Goal: Information Seeking & Learning: Learn about a topic

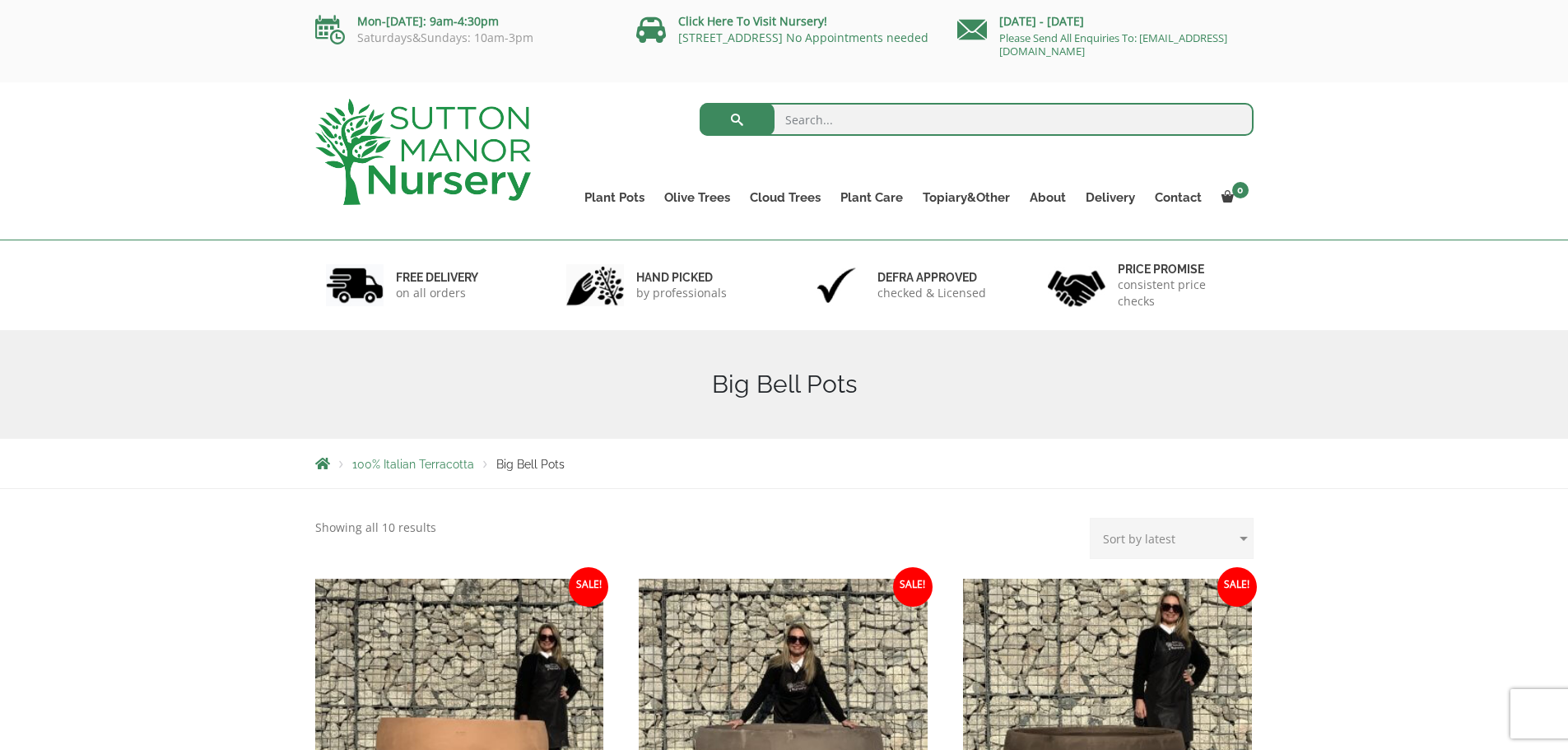
click at [824, 123] on input "search" at bounding box center [977, 119] width 554 height 33
type input "j500"
click at [700, 103] on button "submit" at bounding box center [737, 119] width 75 height 33
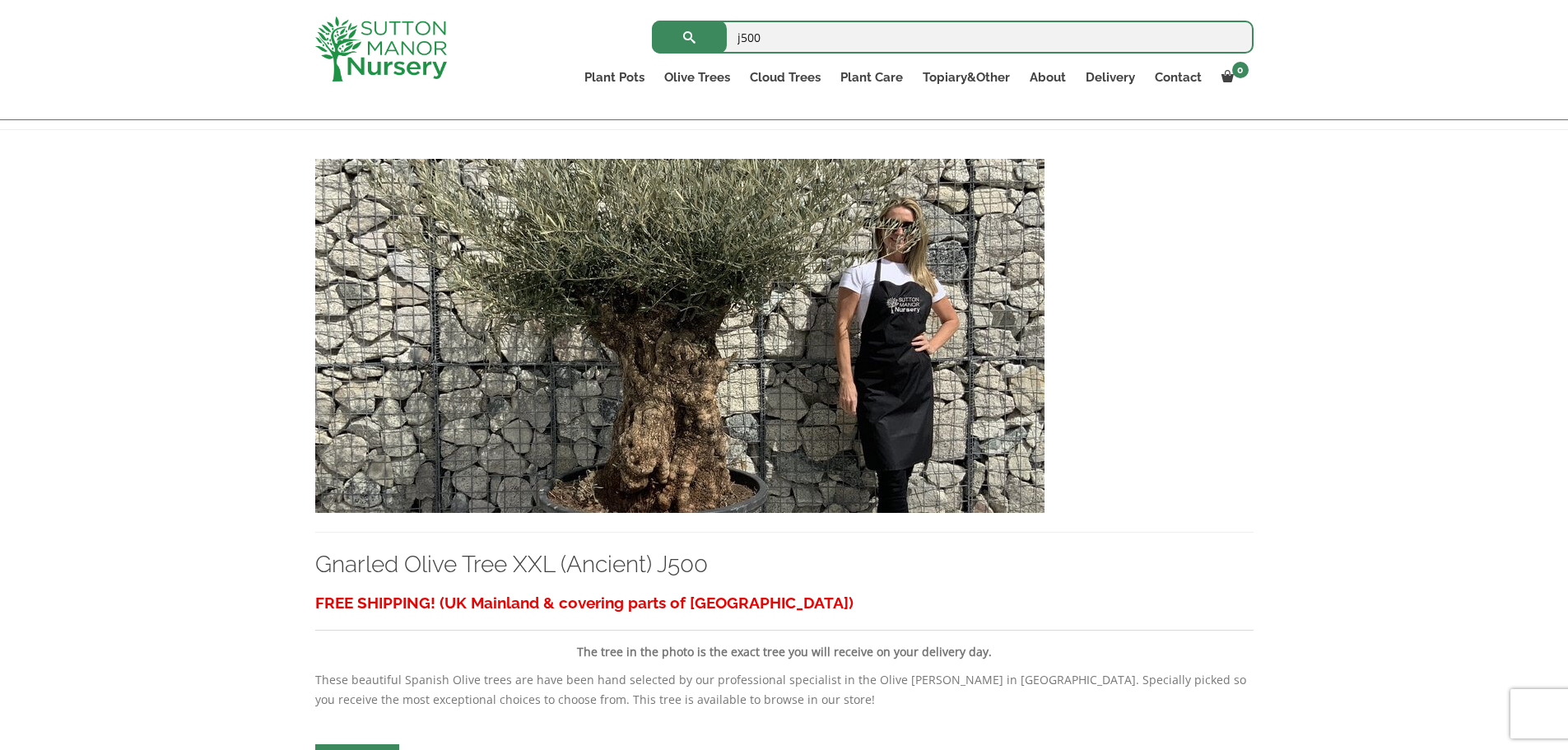
scroll to position [322, 0]
click at [690, 367] on img at bounding box center [680, 335] width 730 height 354
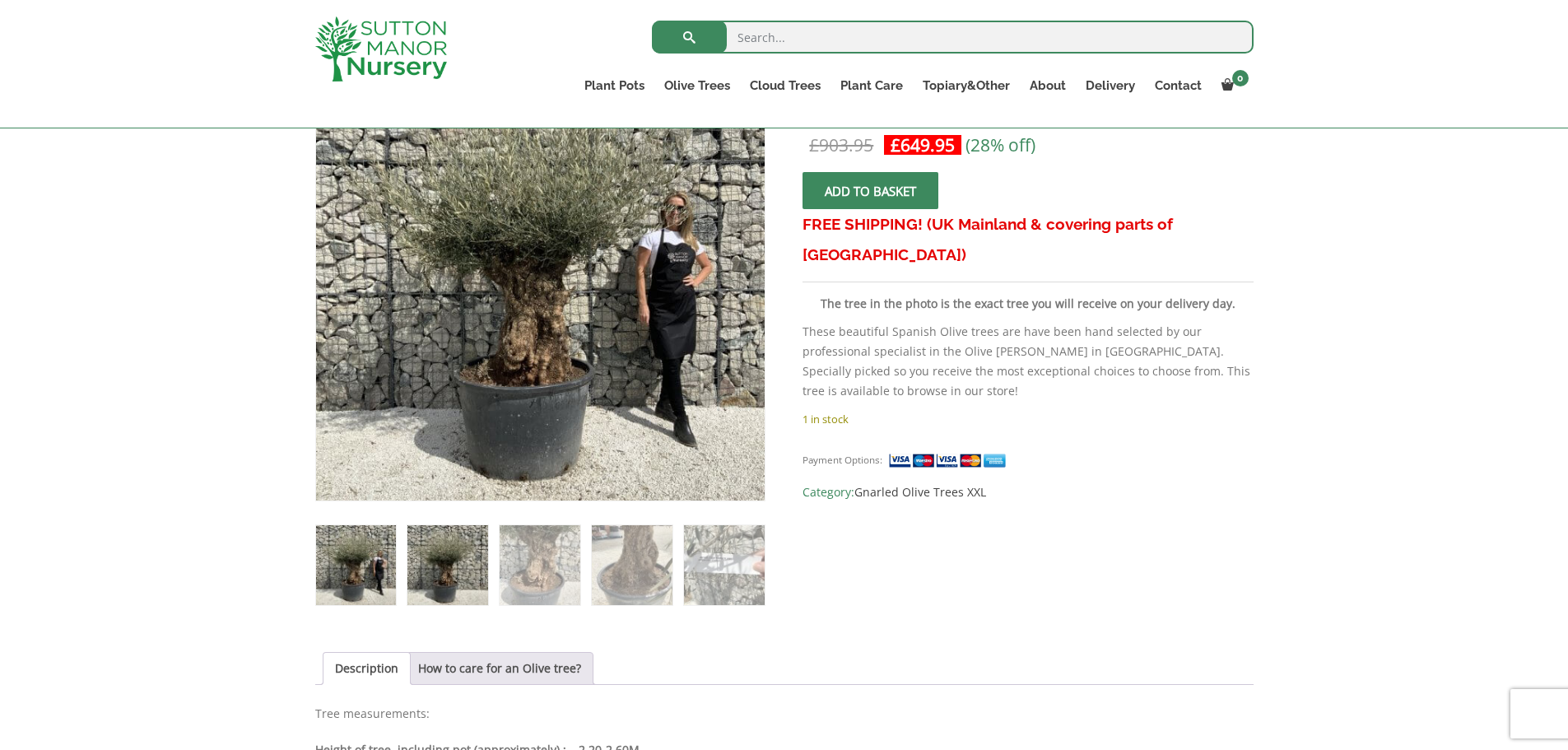
scroll to position [333, 0]
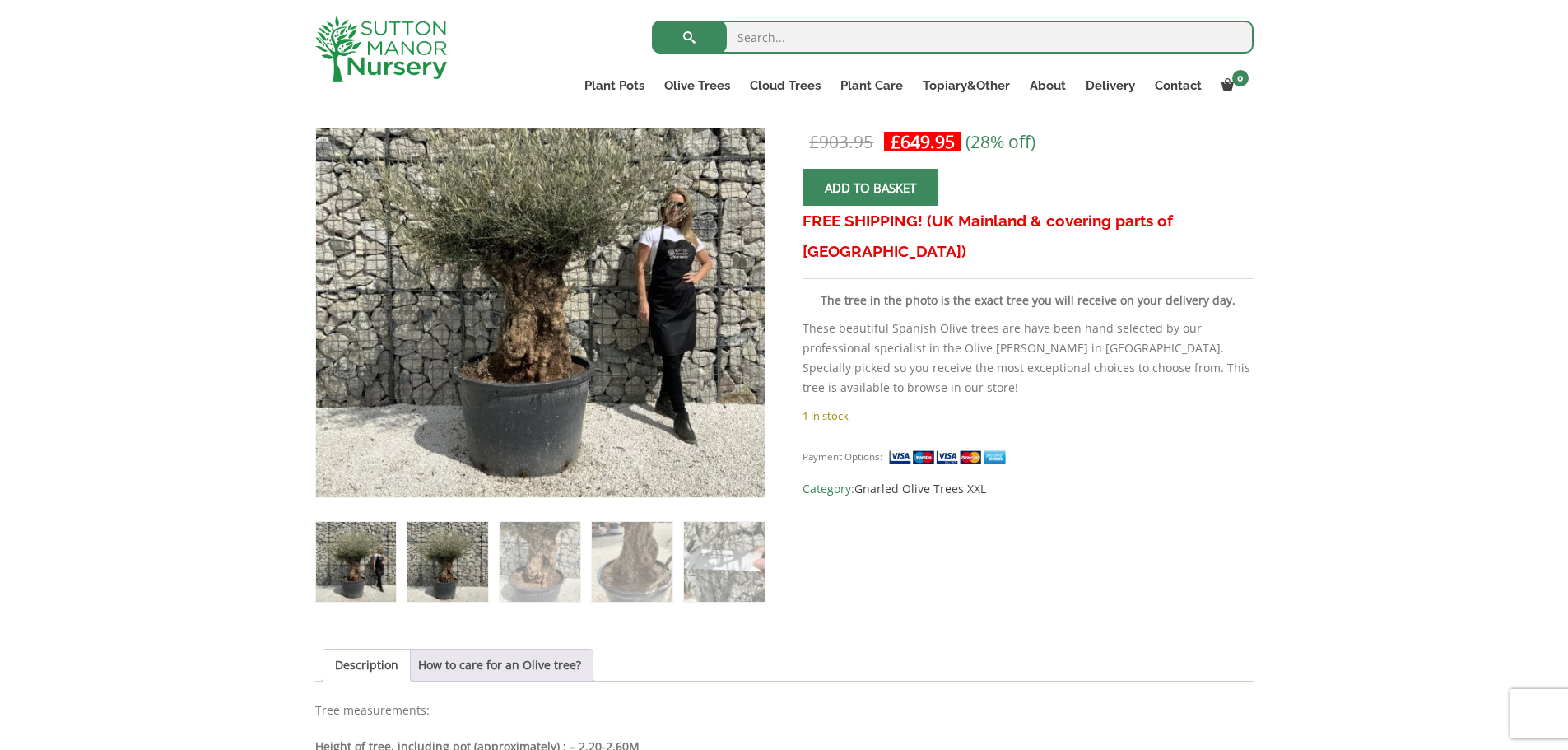
click at [453, 555] on img at bounding box center [447, 562] width 80 height 80
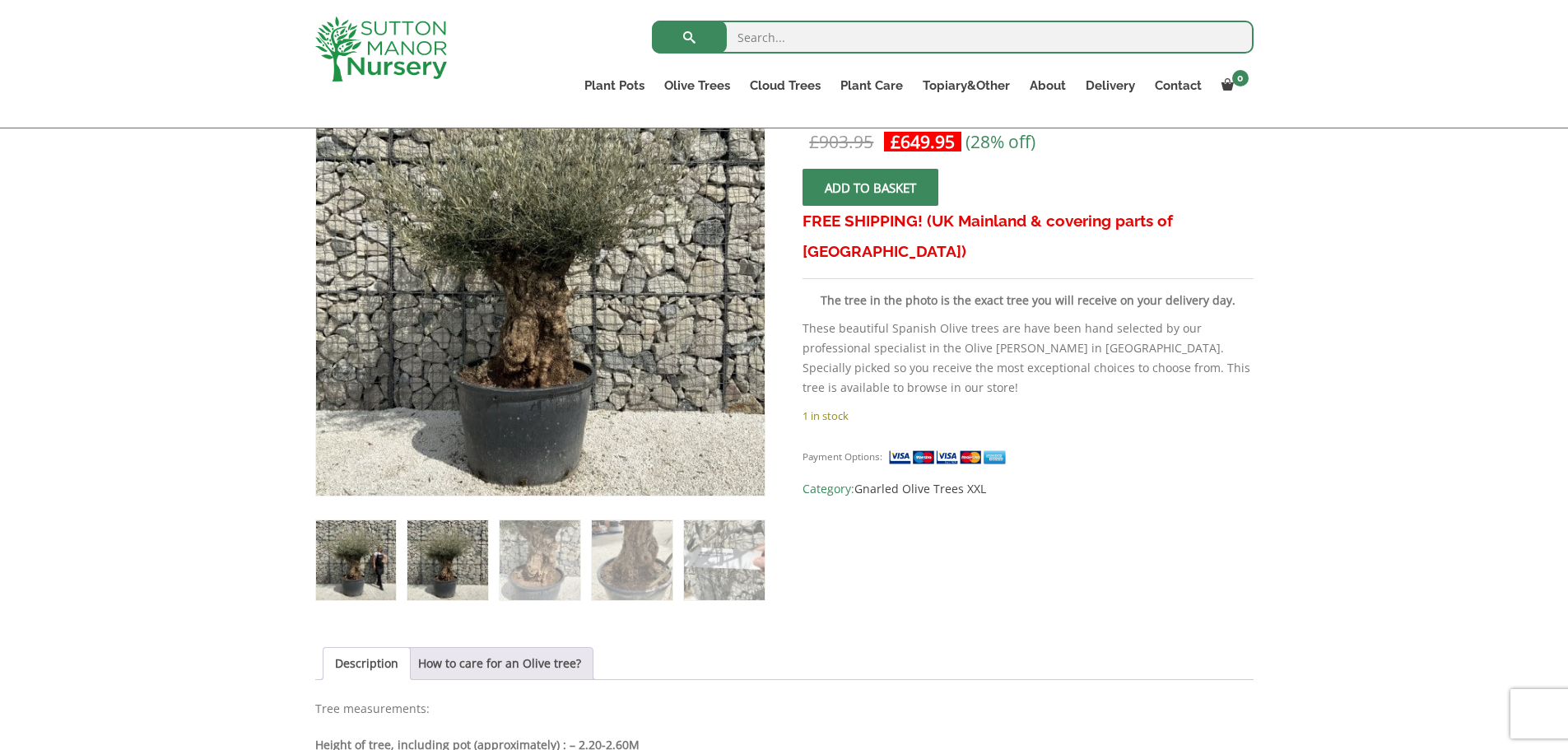
click at [355, 551] on img at bounding box center [356, 560] width 80 height 80
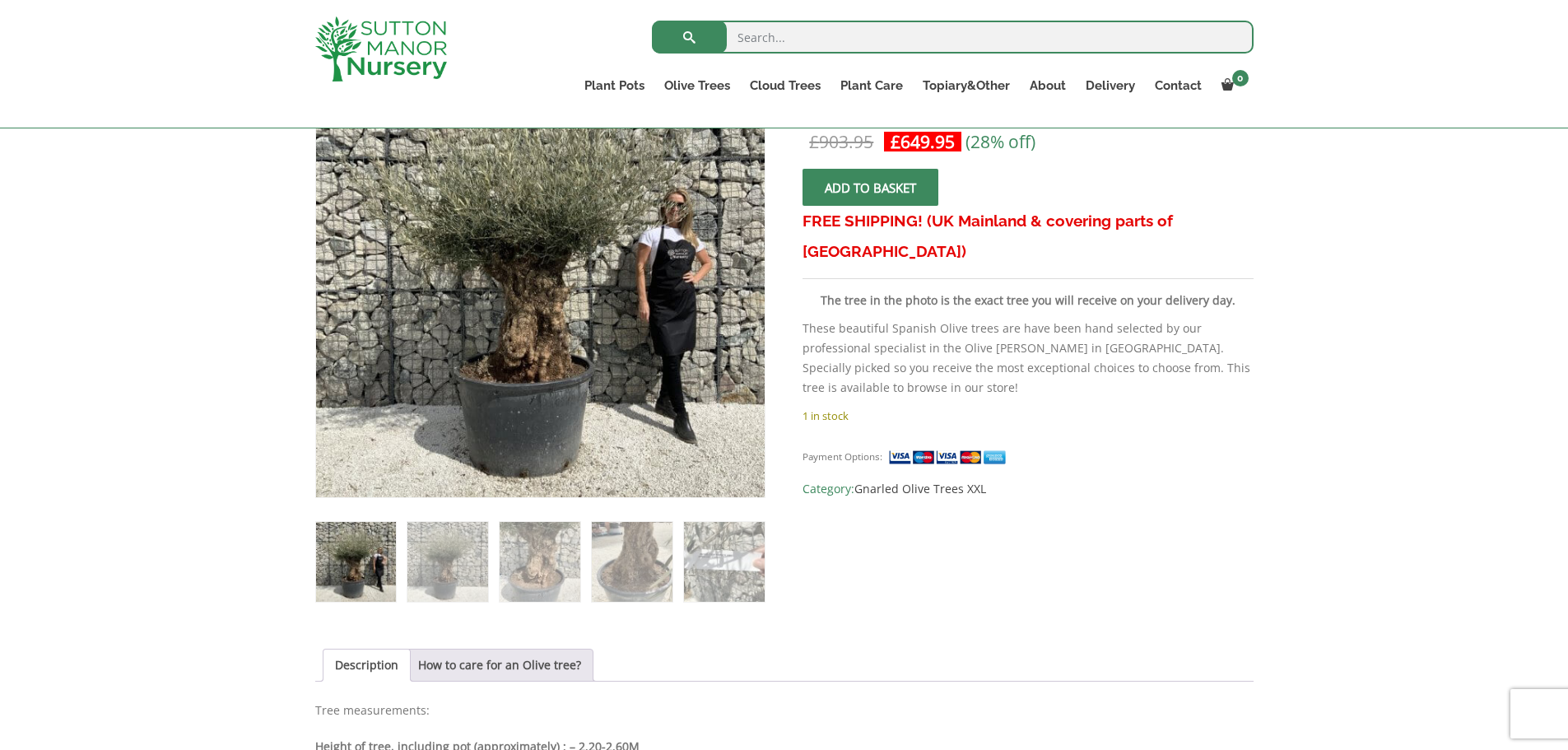
drag, startPoint x: 774, startPoint y: 42, endPoint x: 714, endPoint y: 40, distance: 60.0
click at [714, 40] on form "Search for:" at bounding box center [953, 41] width 602 height 50
drag, startPoint x: 779, startPoint y: 29, endPoint x: 730, endPoint y: 35, distance: 49.4
click at [730, 35] on input "search" at bounding box center [953, 36] width 602 height 33
type input "j480"
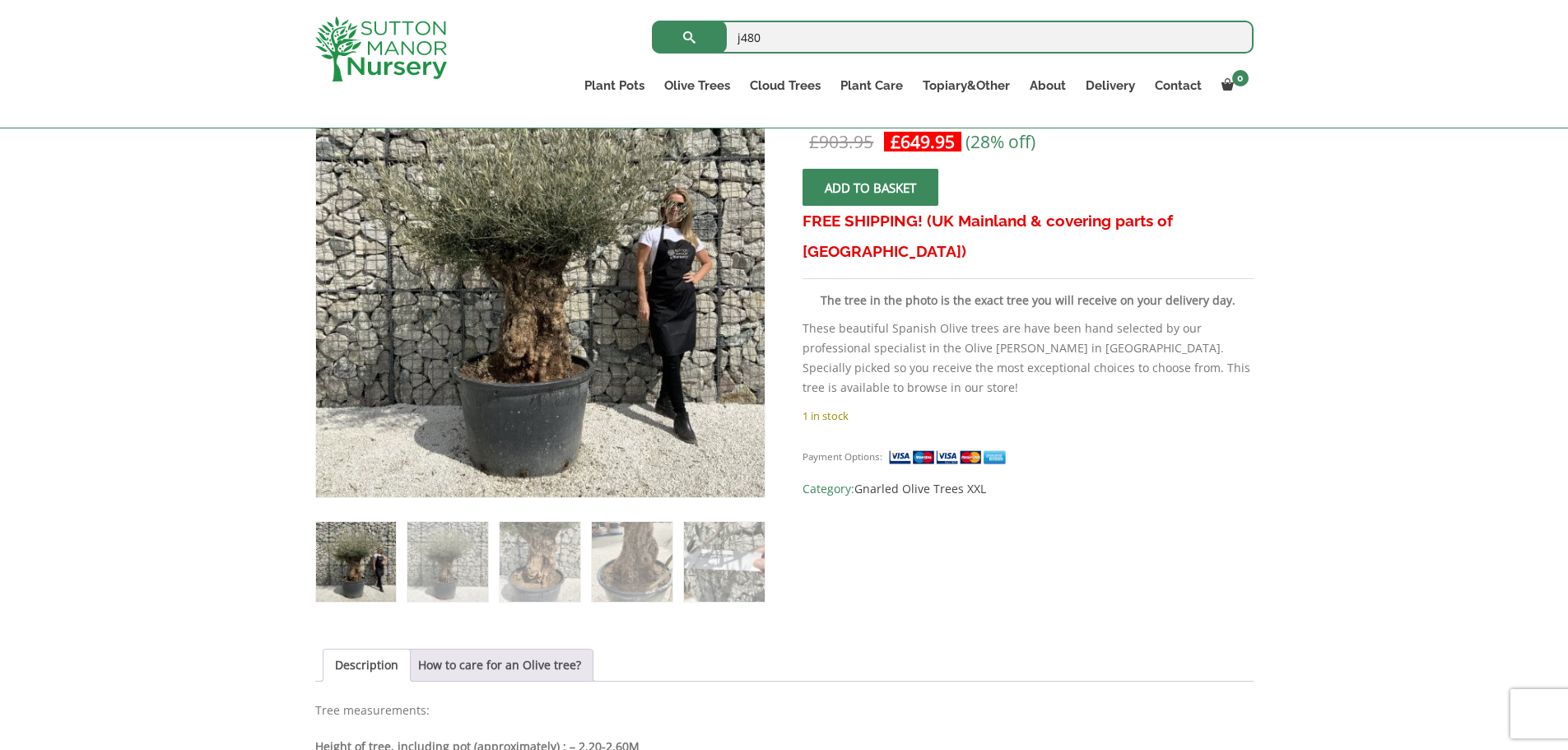
click at [652, 20] on button "submit" at bounding box center [689, 36] width 75 height 33
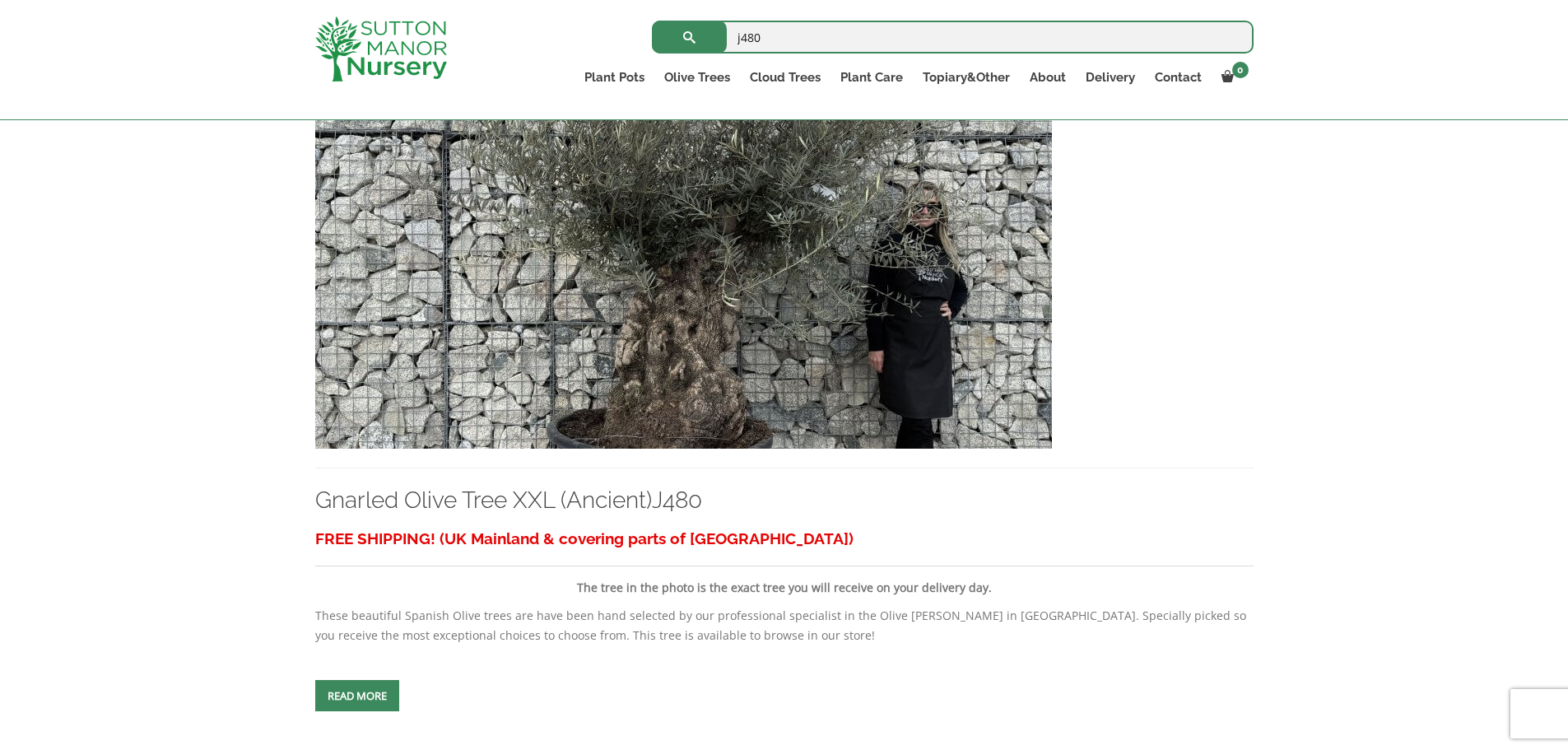
scroll to position [421, 0]
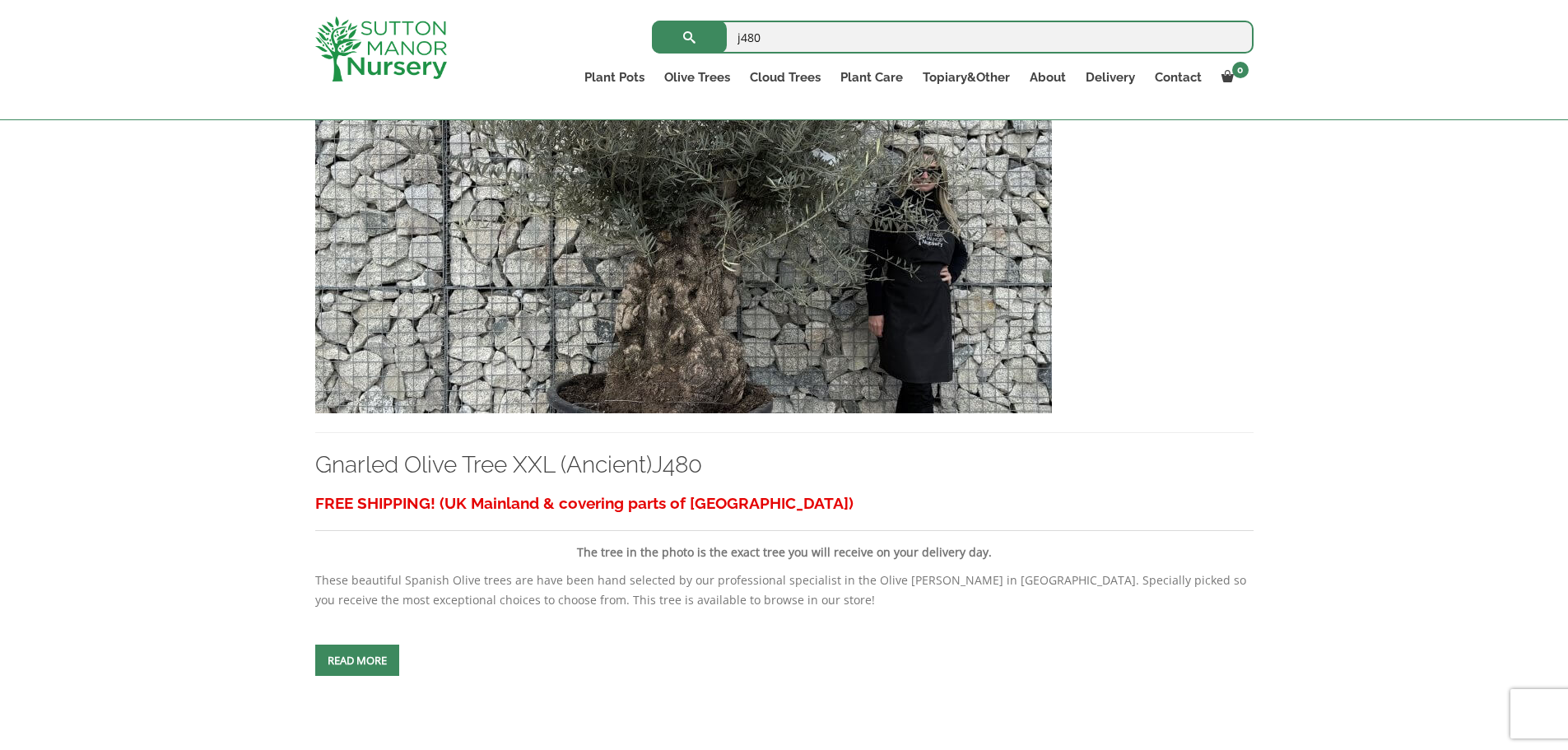
click at [687, 299] on img at bounding box center [683, 236] width 737 height 354
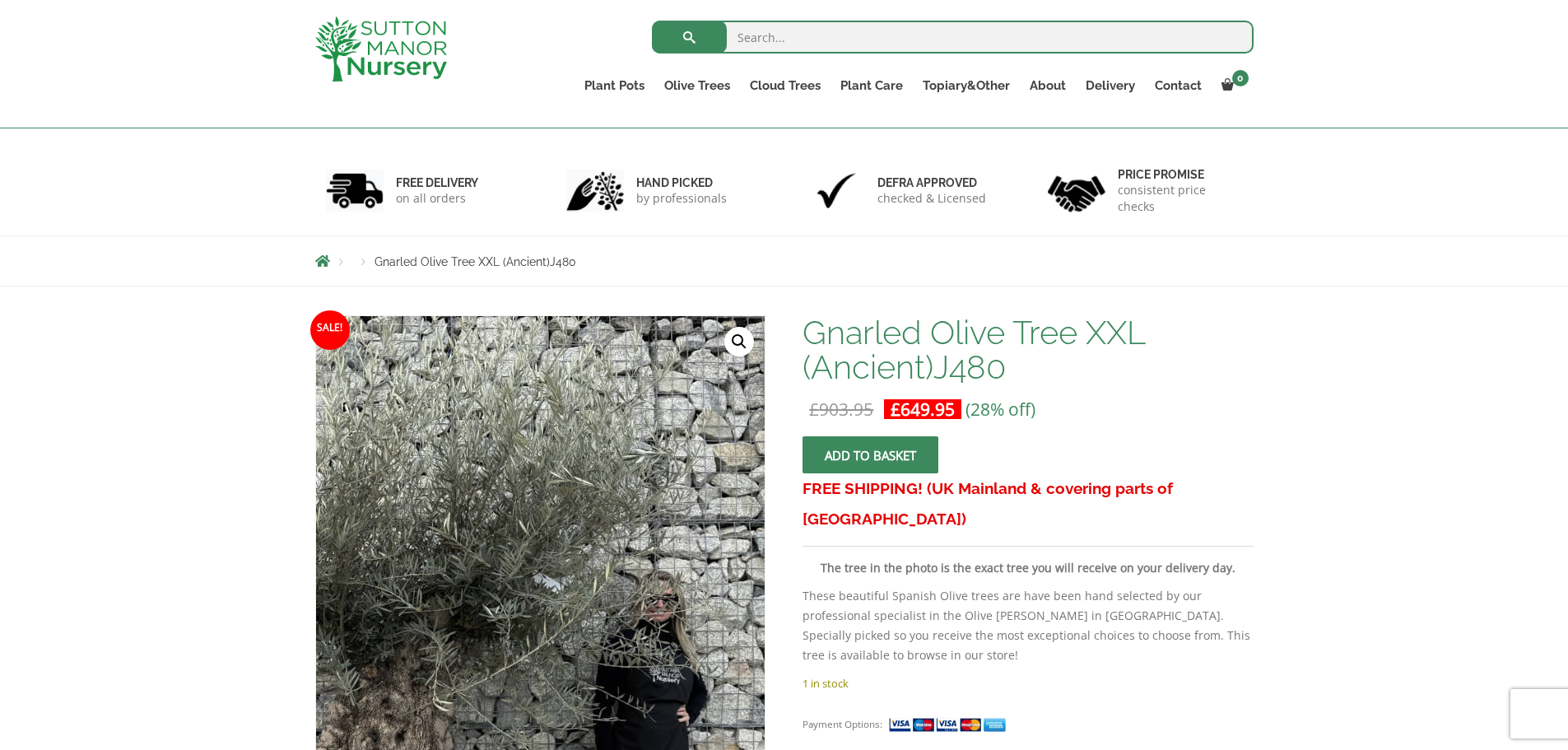
scroll to position [278, 0]
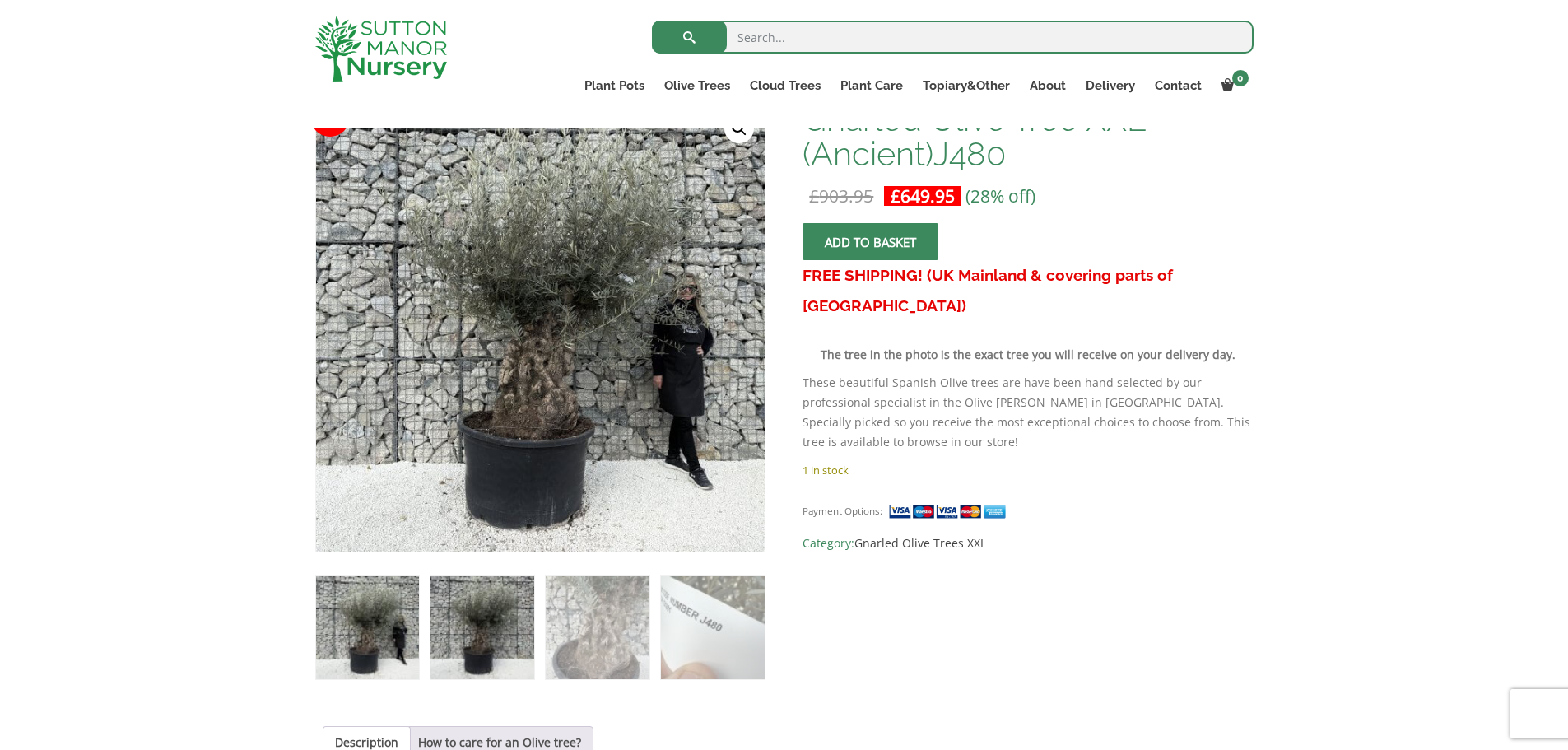
click at [485, 629] on img at bounding box center [482, 628] width 103 height 103
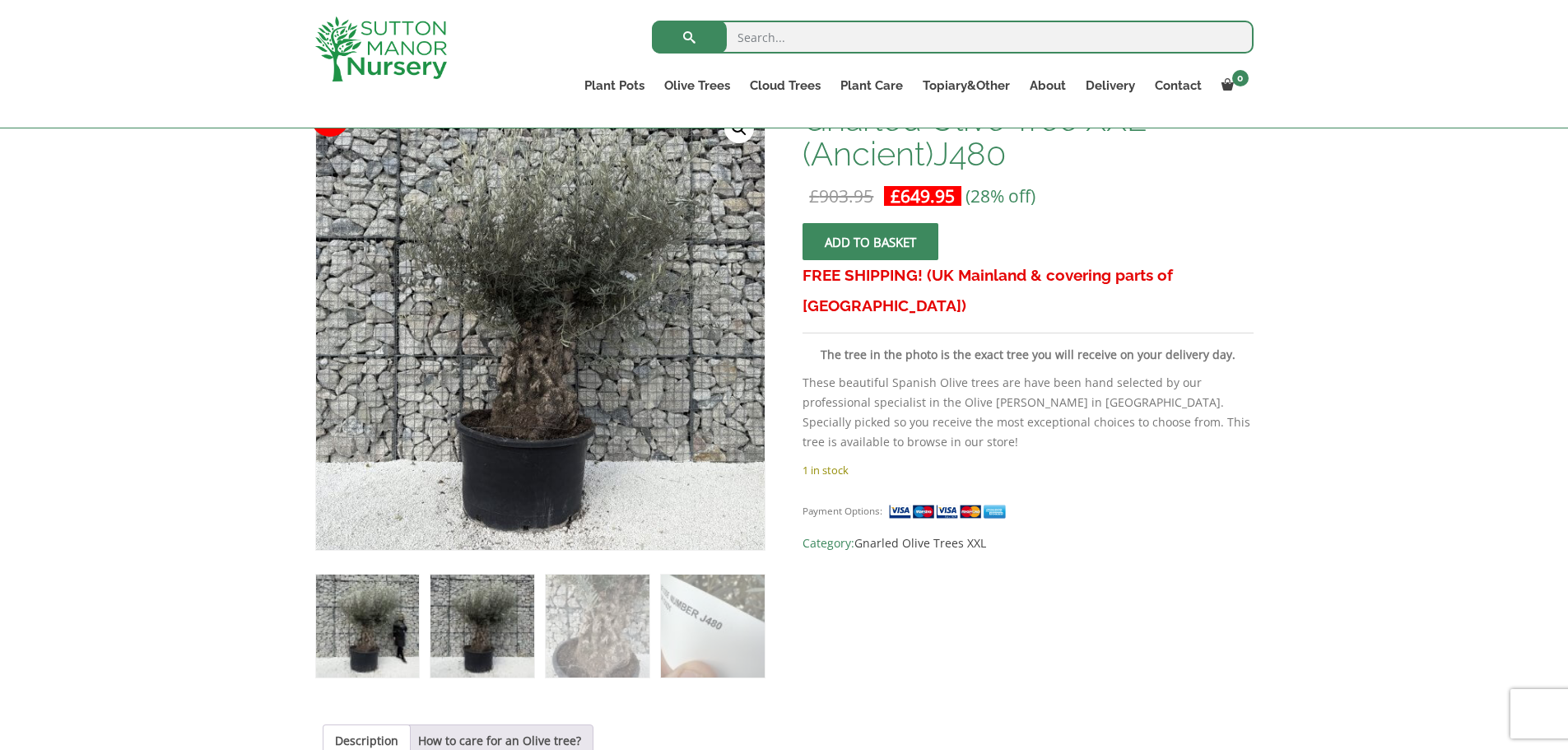
click at [367, 641] on img at bounding box center [367, 626] width 103 height 103
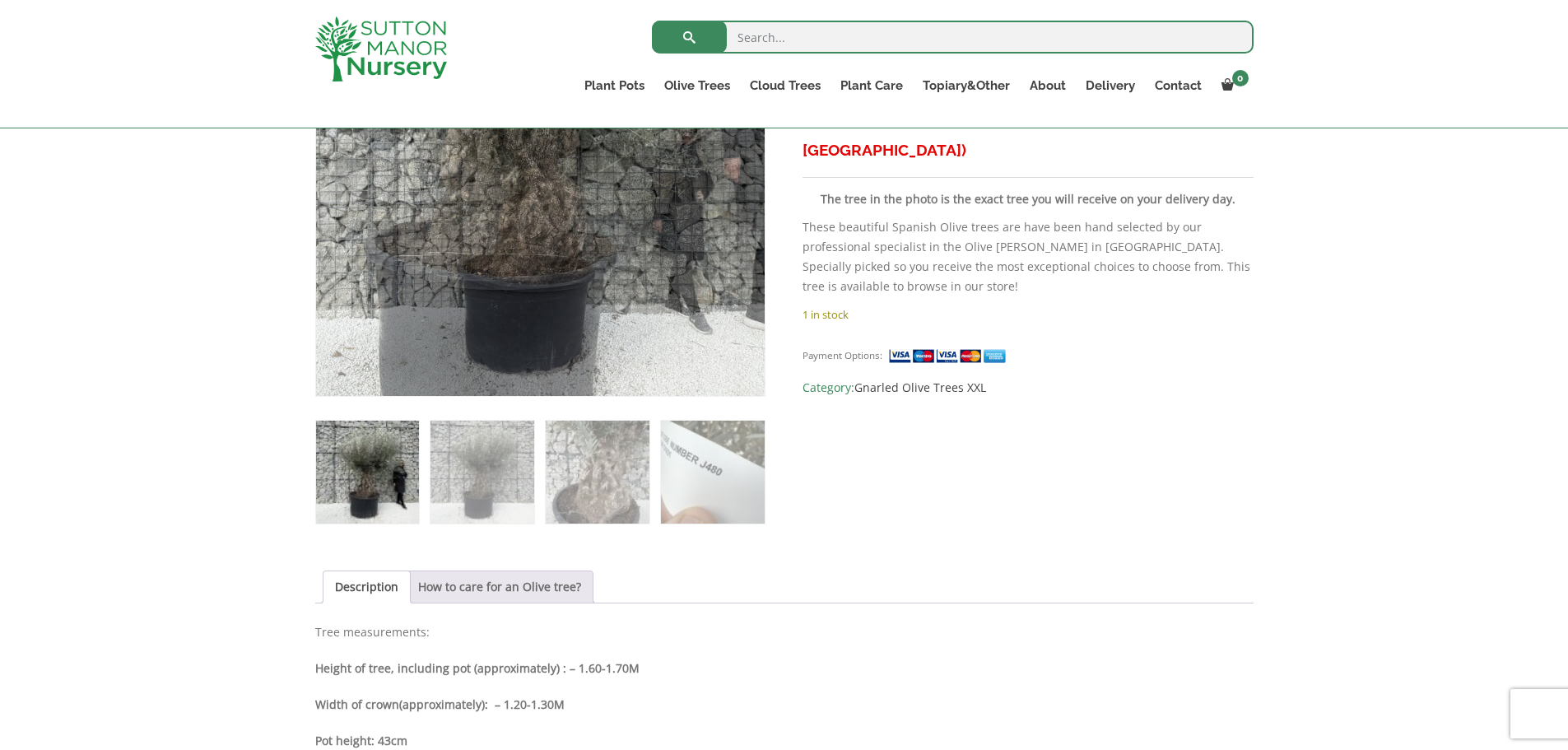
scroll to position [529, 0]
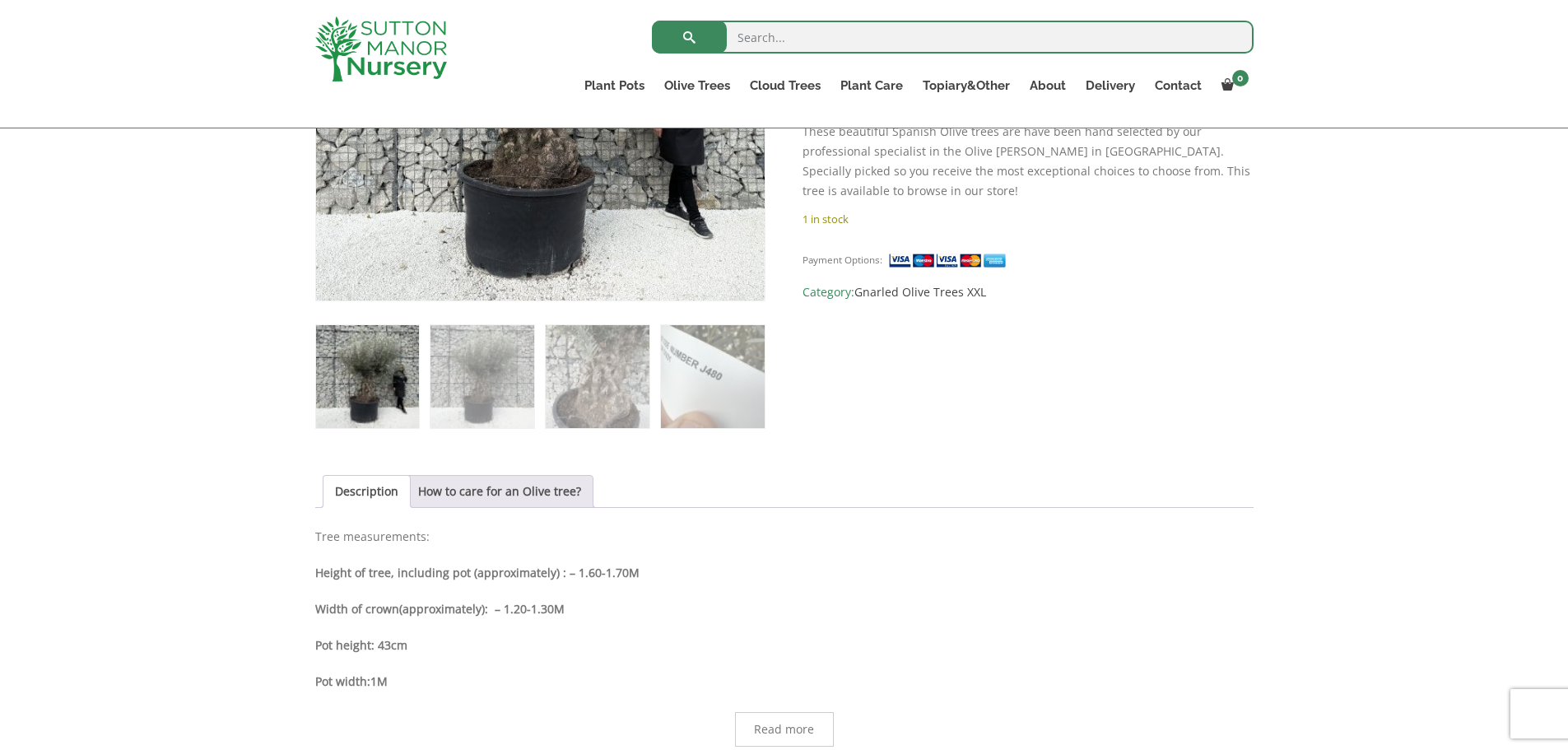
click at [378, 401] on img at bounding box center [367, 377] width 103 height 103
click at [470, 397] on img at bounding box center [482, 377] width 103 height 103
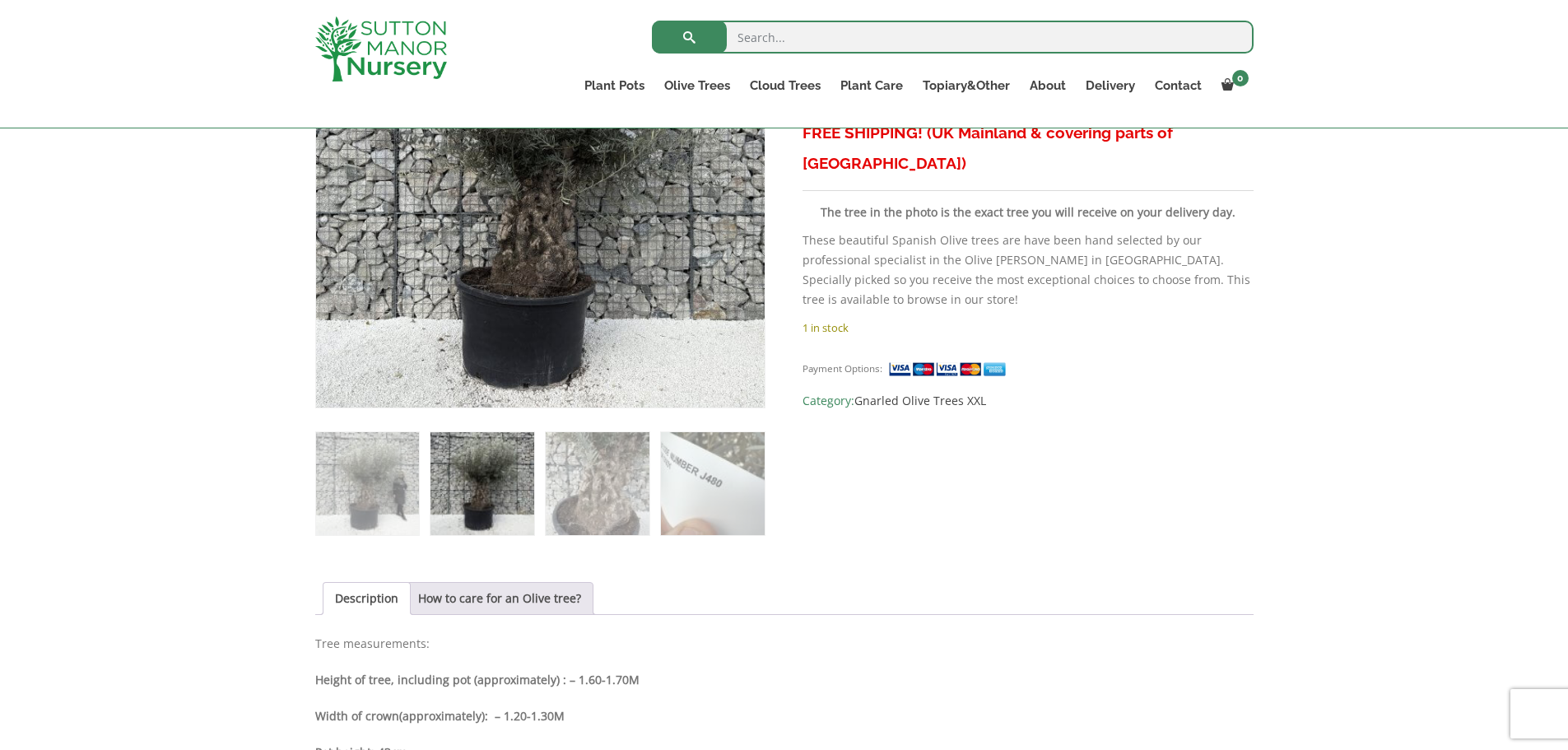
scroll to position [234, 0]
